Goal: Task Accomplishment & Management: Manage account settings

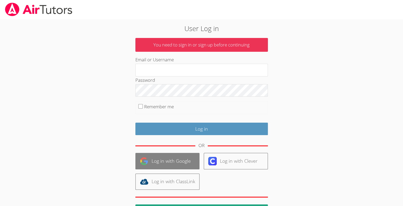
click at [139, 155] on link "Log in with Google" at bounding box center [168, 161] width 64 height 16
